Goal: Transaction & Acquisition: Obtain resource

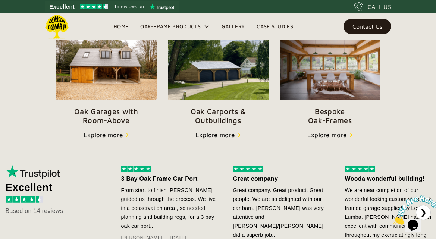
scroll to position [278, 0]
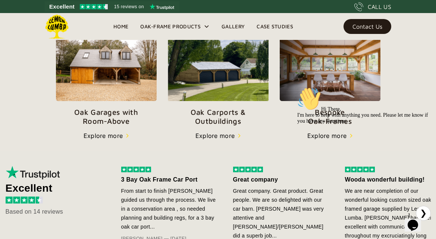
click at [216, 114] on p "Oak Carports & Outbuildings" at bounding box center [218, 117] width 101 height 18
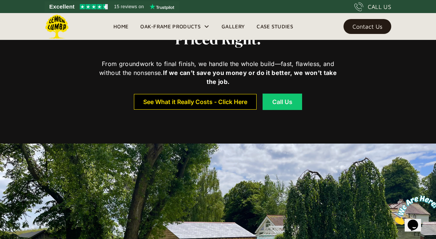
scroll to position [273, 0]
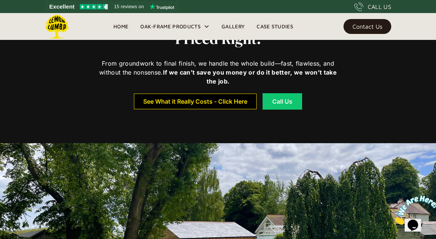
click at [199, 99] on div "See What it Really Costs - Click Here" at bounding box center [195, 101] width 104 height 5
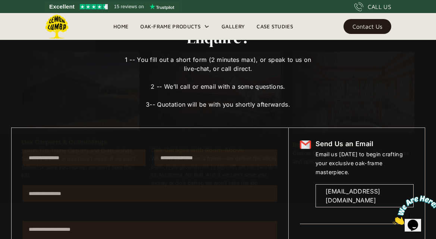
scroll to position [59, 0]
click at [360, 24] on div "Contact Us" at bounding box center [368, 26] width 30 height 5
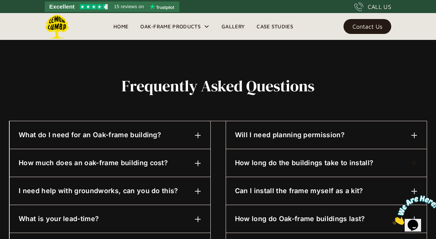
scroll to position [328, 0]
